Goal: Information Seeking & Learning: Understand process/instructions

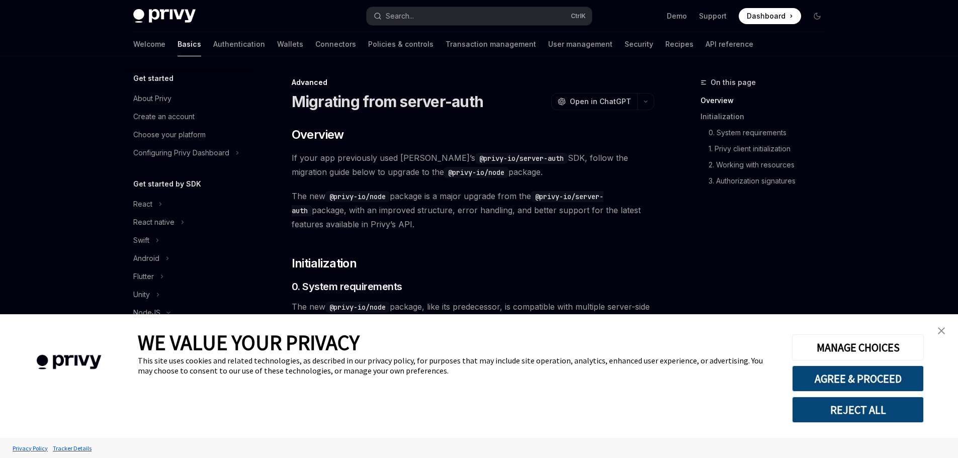
type textarea "*"
click at [942, 331] on img "close banner" at bounding box center [941, 330] width 7 height 7
click at [941, 328] on img "close banner" at bounding box center [941, 330] width 7 height 7
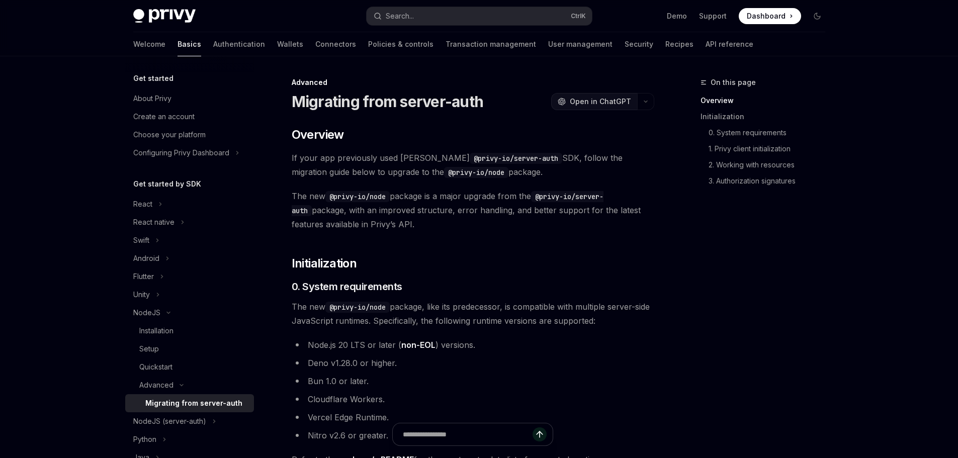
click at [596, 99] on span "Open in ChatGPT" at bounding box center [600, 102] width 61 height 10
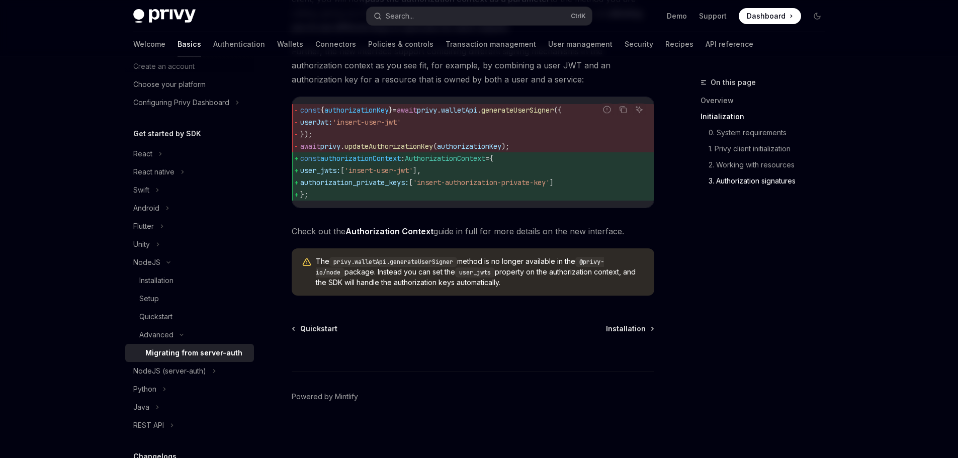
scroll to position [1320, 0]
click at [631, 327] on span "Installation" at bounding box center [626, 329] width 40 height 10
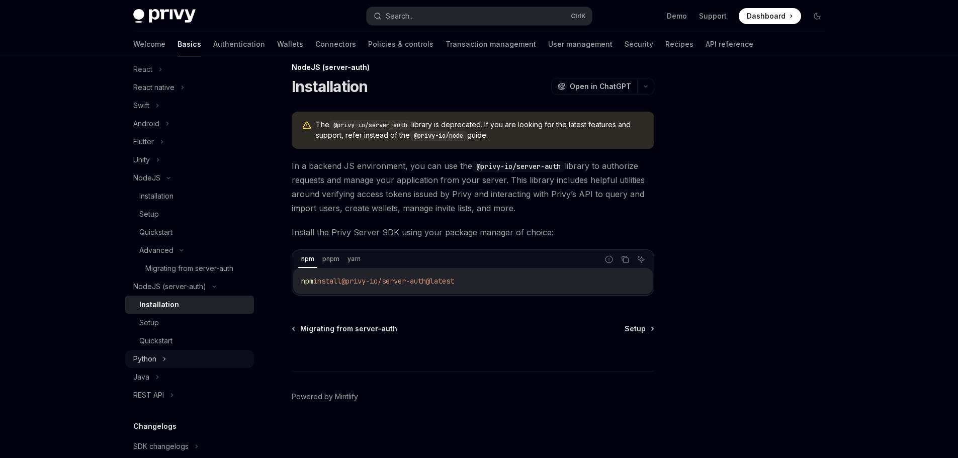
scroll to position [201, 0]
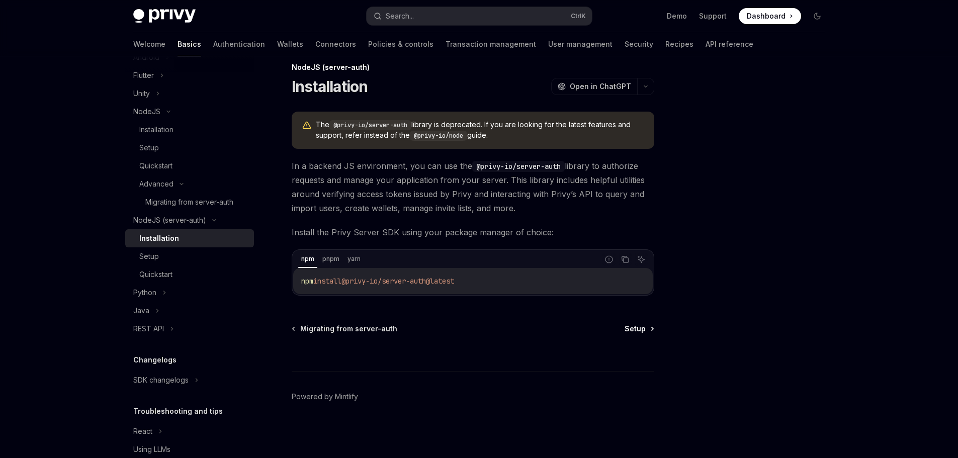
click at [636, 329] on span "Setup" at bounding box center [634, 329] width 21 height 10
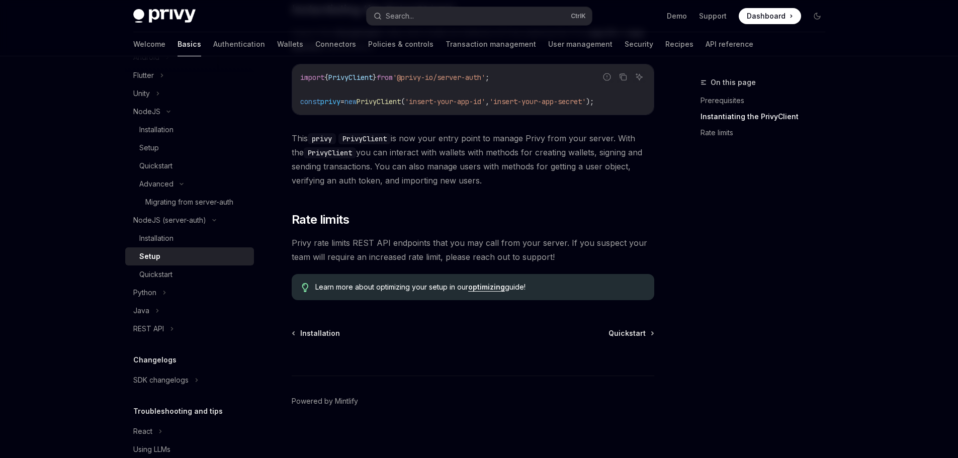
scroll to position [296, 0]
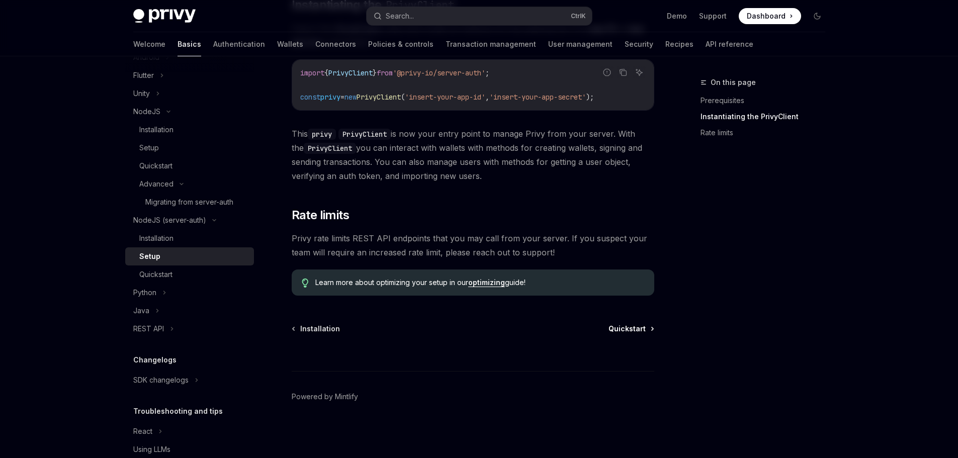
click at [627, 325] on span "Quickstart" at bounding box center [626, 329] width 37 height 10
type textarea "*"
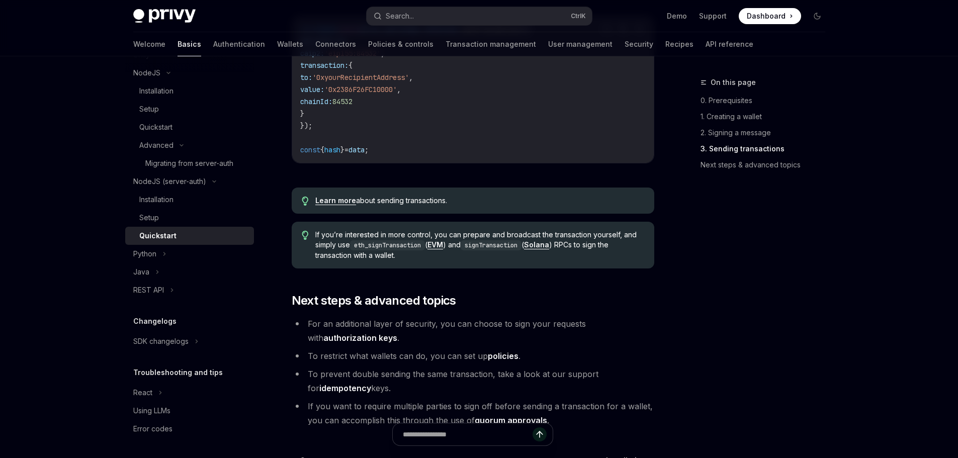
scroll to position [1119, 0]
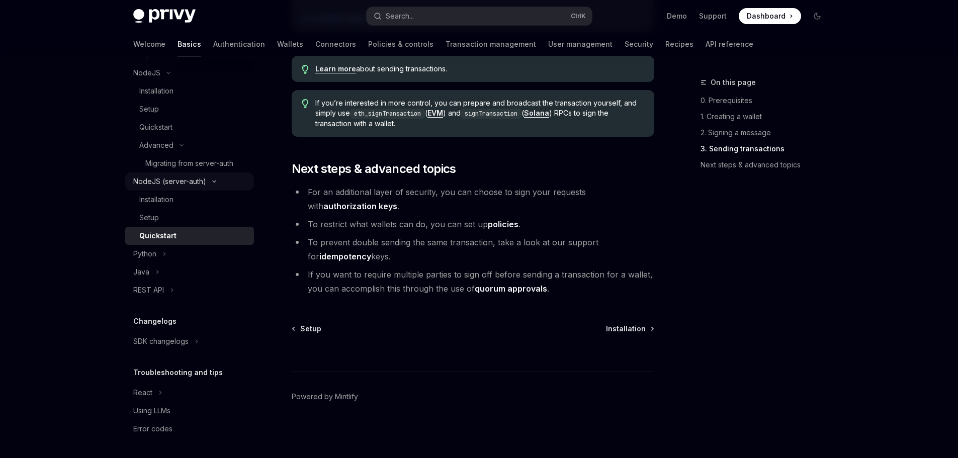
click at [176, 180] on div "NodeJS (server-auth)" at bounding box center [169, 181] width 73 height 12
